Goal: Information Seeking & Learning: Understand process/instructions

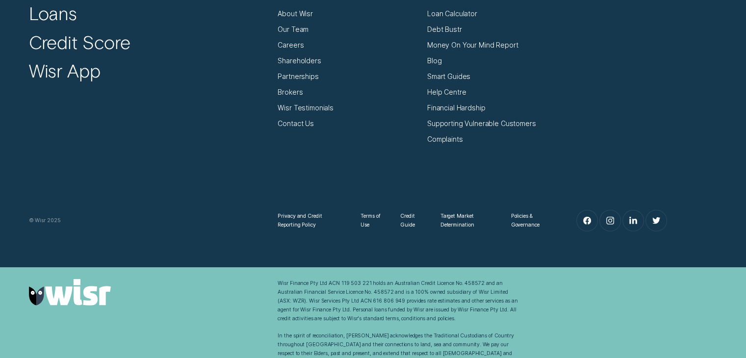
scroll to position [6654, 0]
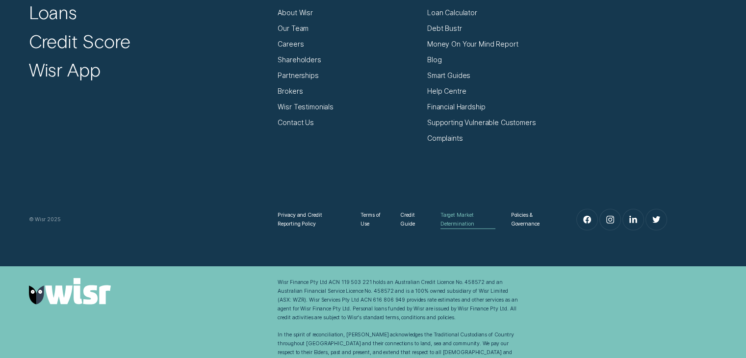
click at [458, 211] on div "Target Market Determination" at bounding box center [467, 220] width 55 height 18
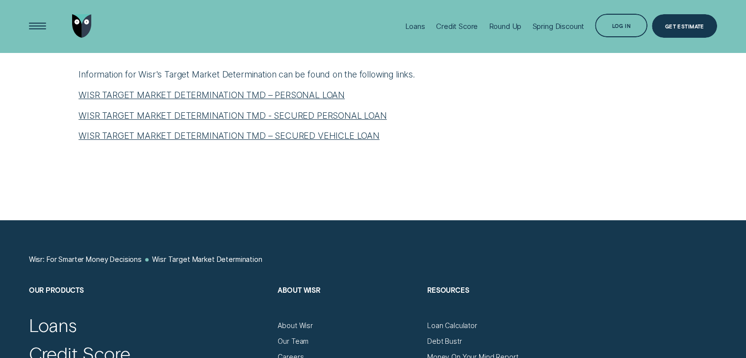
scroll to position [392, 0]
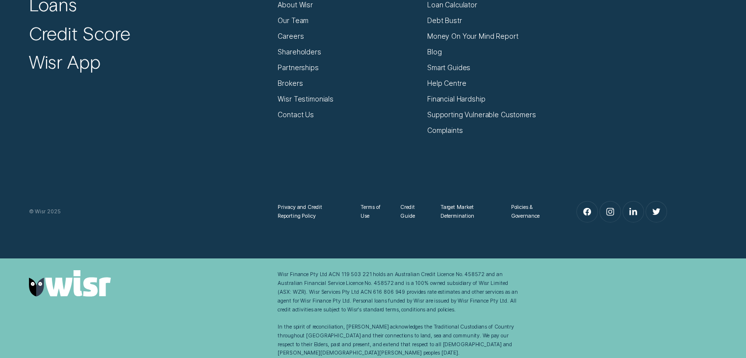
scroll to position [6432, 0]
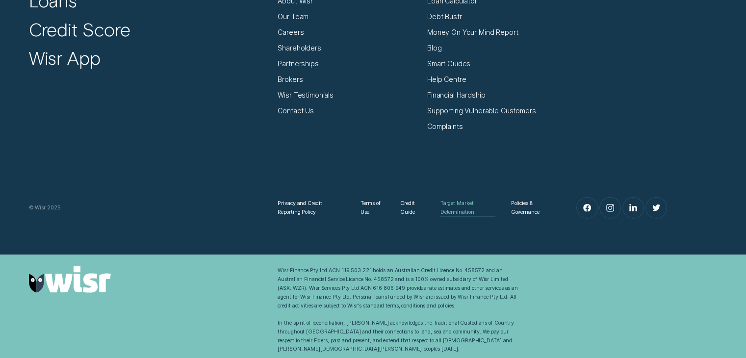
click at [475, 211] on div "Target Market Determination" at bounding box center [467, 208] width 55 height 18
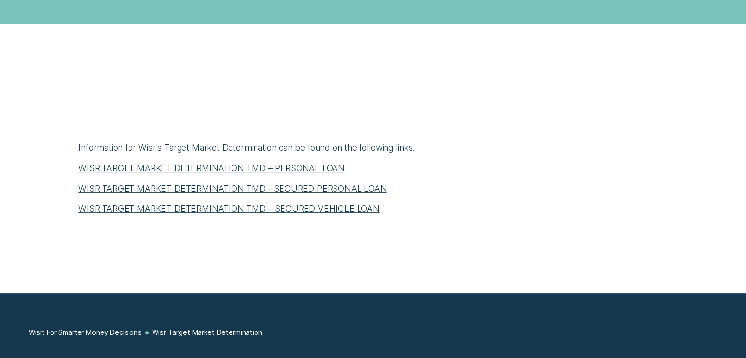
scroll to position [294, 0]
